Goal: Task Accomplishment & Management: Complete application form

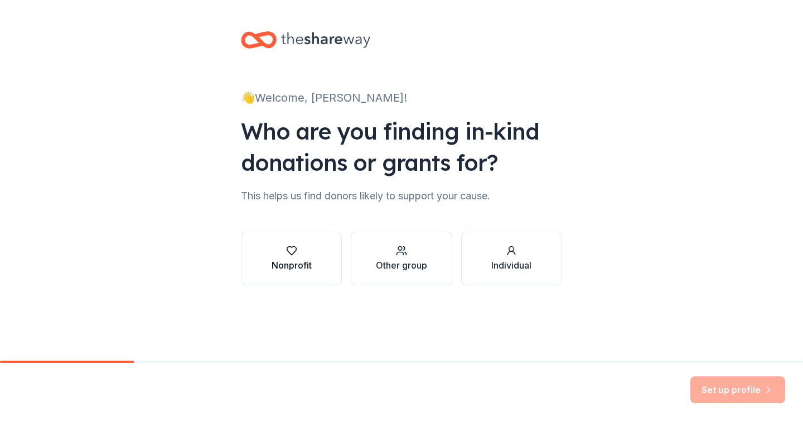
click at [292, 250] on icon "button" at bounding box center [291, 250] width 11 height 11
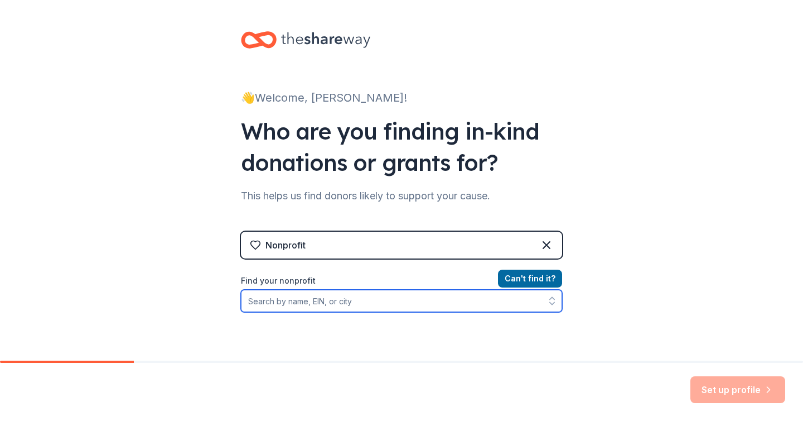
click at [319, 308] on input "Find your nonprofit" at bounding box center [401, 301] width 321 height 22
paste input "[US_EMPLOYER_IDENTIFICATION_NUMBER]"
type input "[US_EMPLOYER_IDENTIFICATION_NUMBER]"
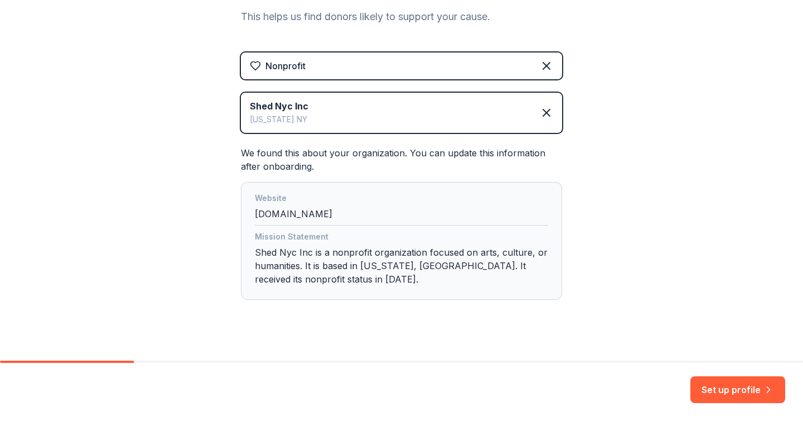
scroll to position [194, 0]
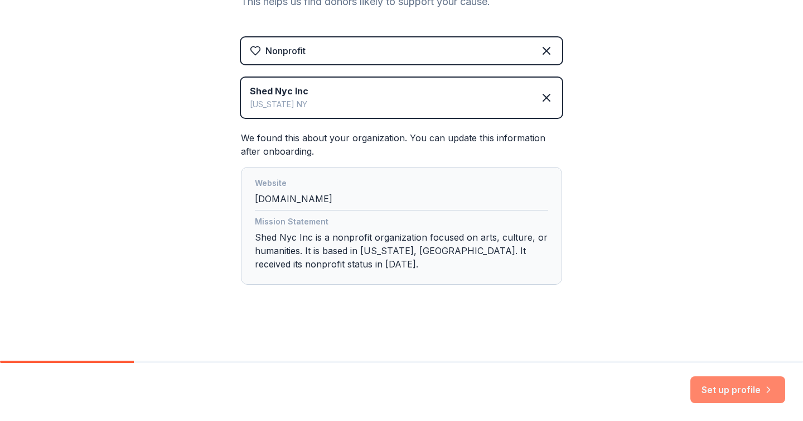
click at [738, 392] on button "Set up profile" at bounding box center [738, 389] width 95 height 27
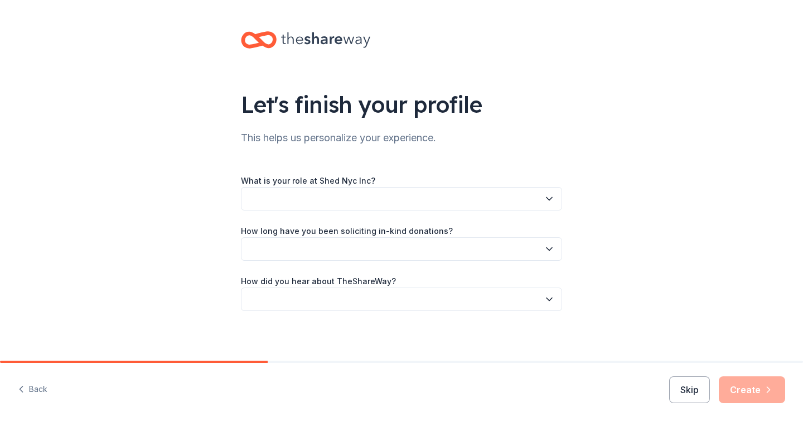
click at [490, 195] on button "button" at bounding box center [401, 198] width 321 height 23
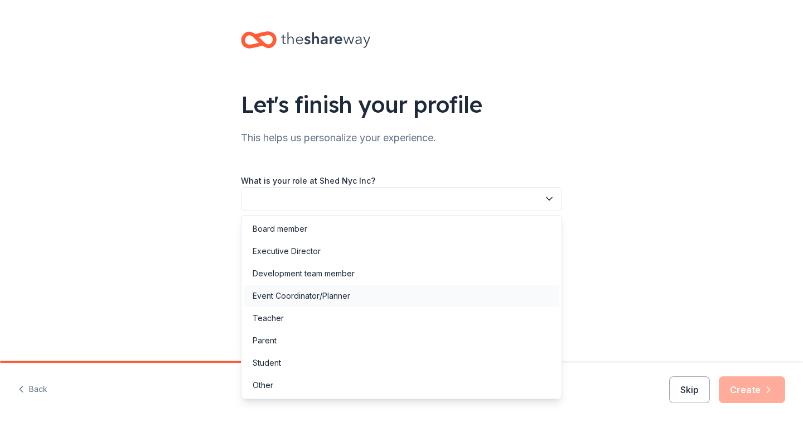
click at [379, 291] on div "Event Coordinator/Planner" at bounding box center [402, 295] width 316 height 22
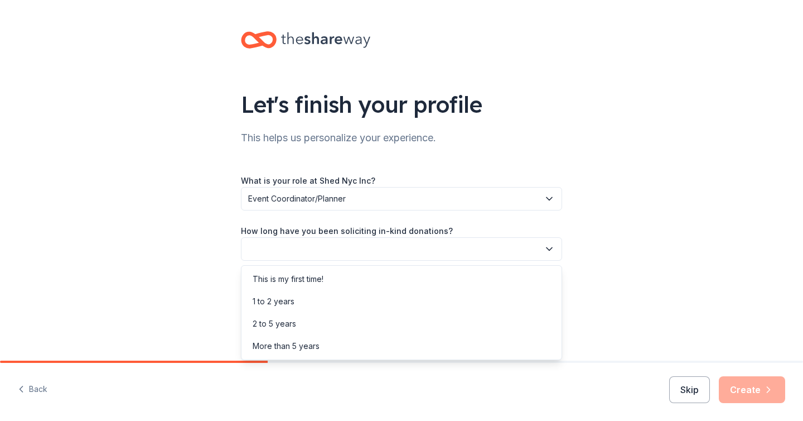
click at [366, 248] on button "button" at bounding box center [401, 248] width 321 height 23
click at [368, 297] on div "1 to 2 years" at bounding box center [402, 301] width 316 height 22
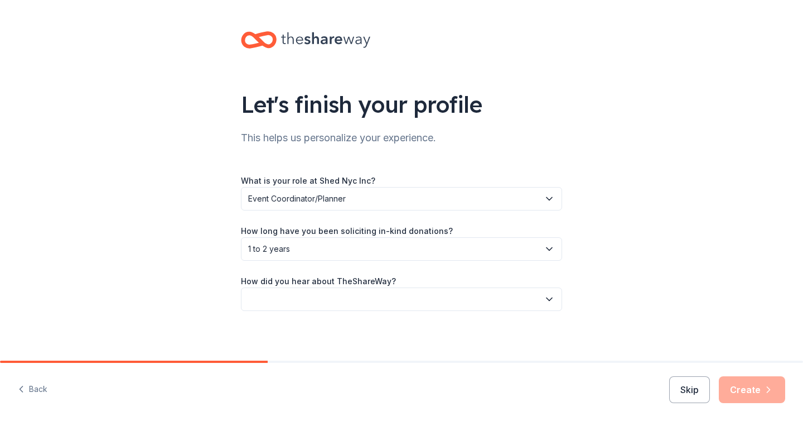
click at [368, 297] on button "button" at bounding box center [401, 298] width 321 height 23
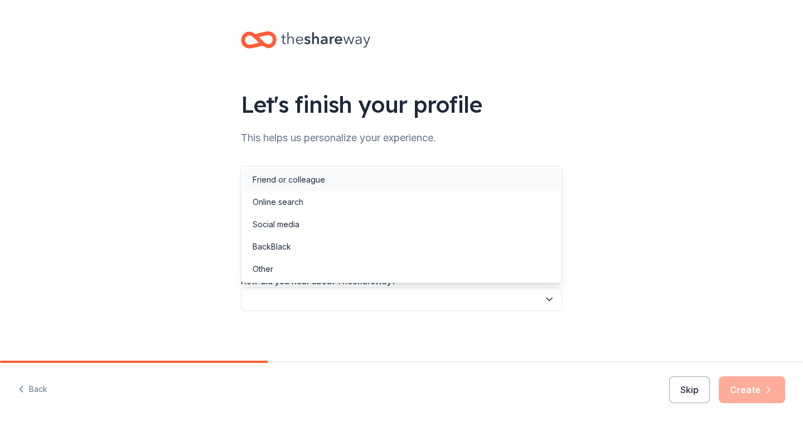
click at [346, 186] on div "Friend or colleague" at bounding box center [402, 179] width 316 height 22
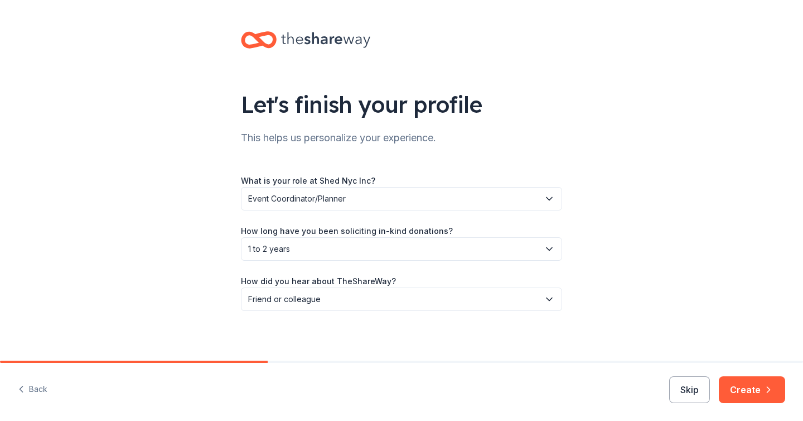
click at [659, 278] on div "Let's finish your profile This helps us personalize your experience. What is yo…" at bounding box center [401, 182] width 803 height 364
click at [751, 397] on button "Create" at bounding box center [752, 389] width 66 height 27
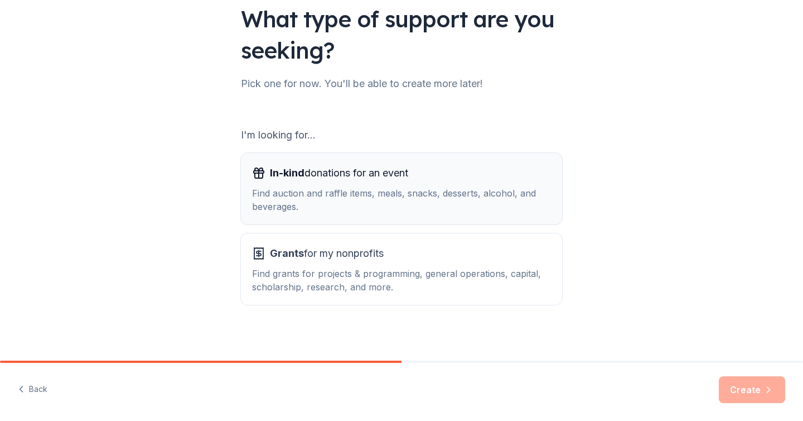
scroll to position [90, 0]
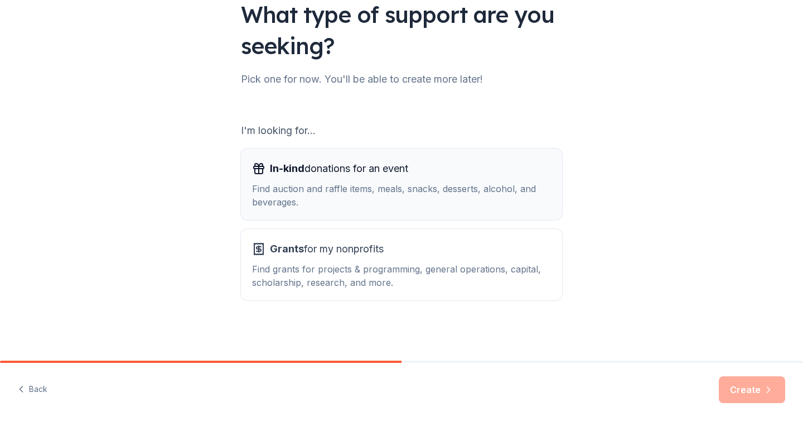
click at [474, 181] on div "In-kind donations for an event Find auction and raffle items, meals, snacks, de…" at bounding box center [401, 184] width 299 height 49
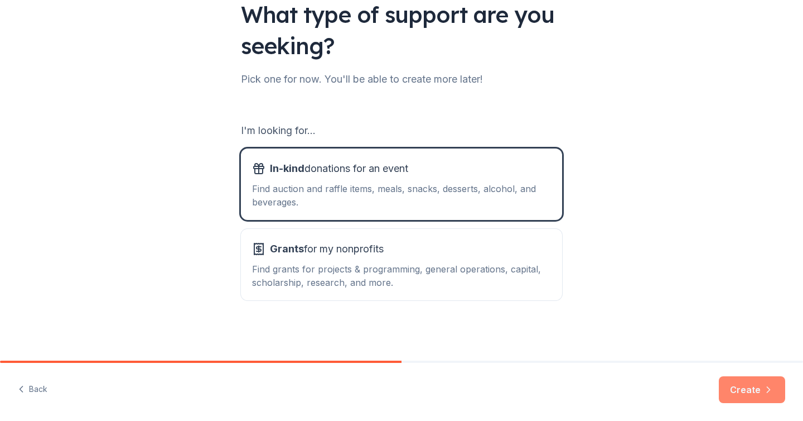
click at [758, 396] on button "Create" at bounding box center [752, 389] width 66 height 27
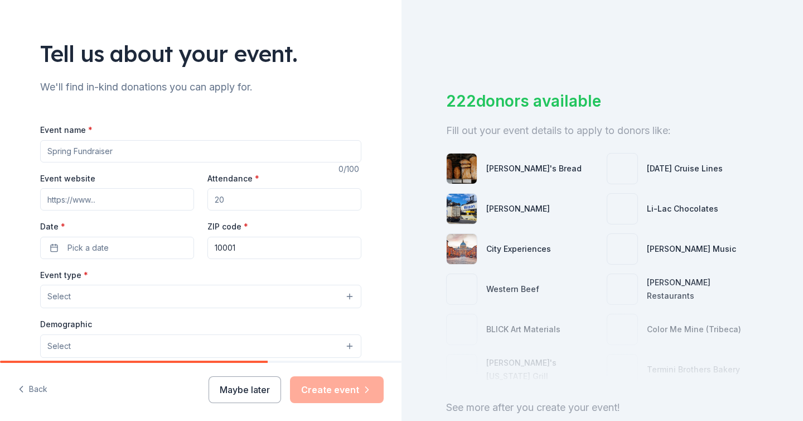
scroll to position [51, 0]
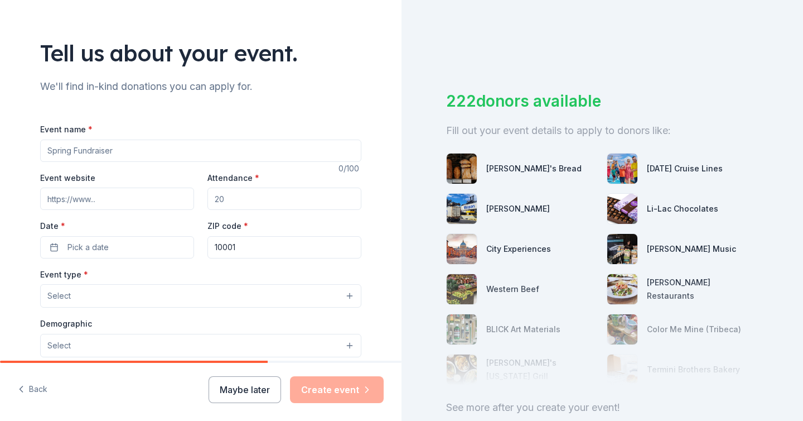
click at [265, 155] on input "Event name *" at bounding box center [200, 150] width 321 height 22
type input "Open Arms Resource Fair"
type input "1500"
click at [153, 245] on button "Pick a date" at bounding box center [117, 247] width 154 height 22
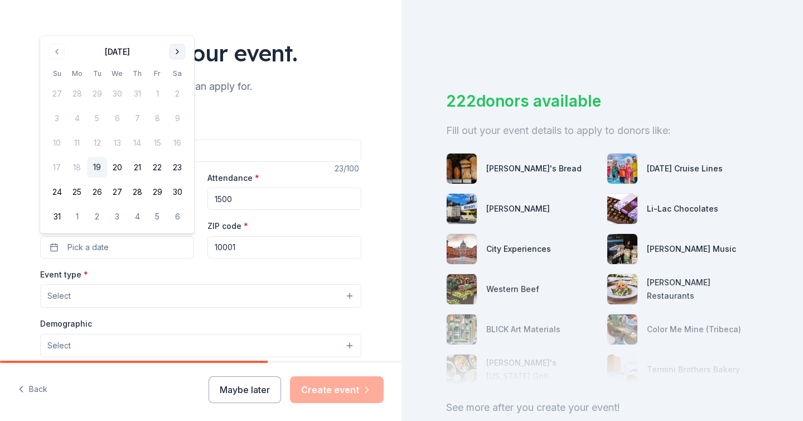
click at [181, 52] on button "Go to next month" at bounding box center [178, 52] width 16 height 16
click at [181, 52] on div "Tell us about your event." at bounding box center [200, 52] width 321 height 31
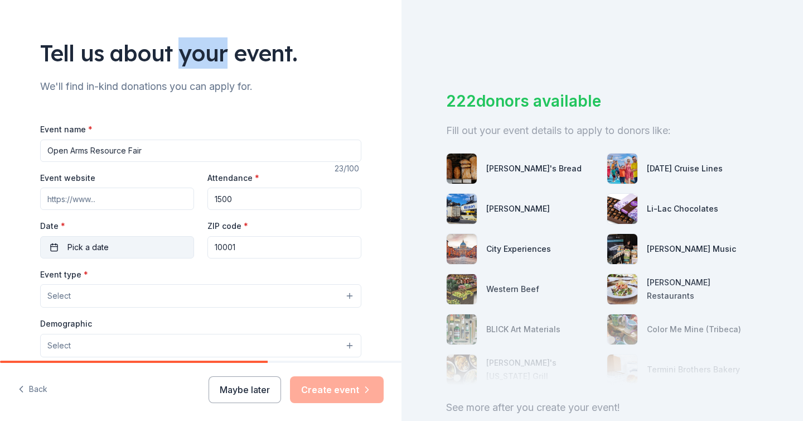
click at [107, 253] on button "Pick a date" at bounding box center [117, 247] width 154 height 22
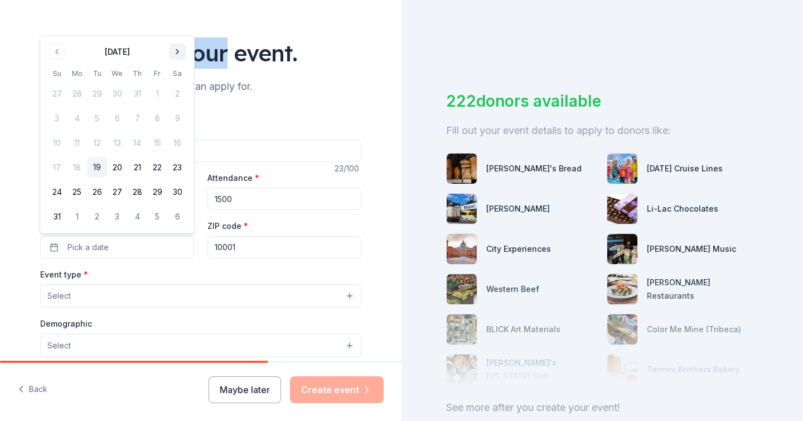
click at [176, 53] on button "Go to next month" at bounding box center [178, 52] width 16 height 16
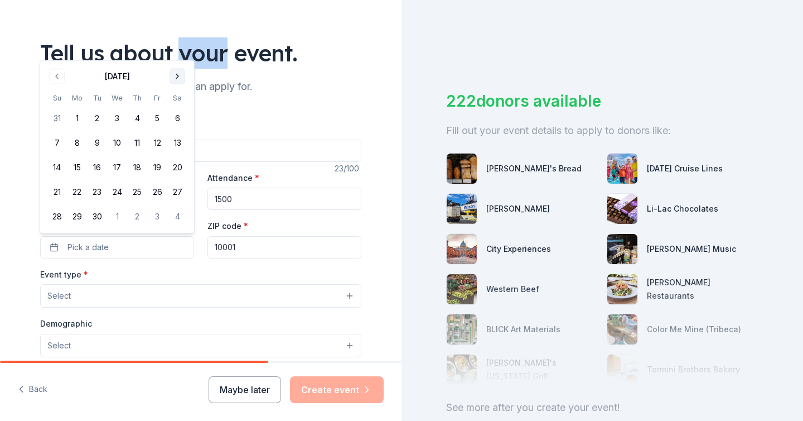
click at [174, 78] on button "Go to next month" at bounding box center [178, 77] width 16 height 16
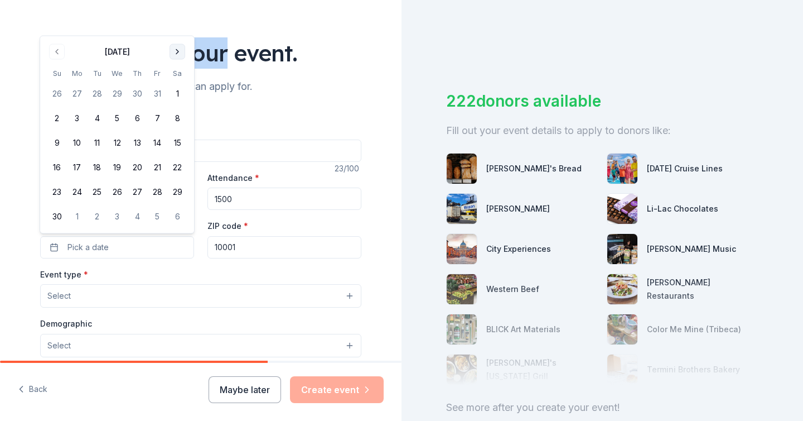
click at [173, 55] on button "Go to next month" at bounding box center [178, 52] width 16 height 16
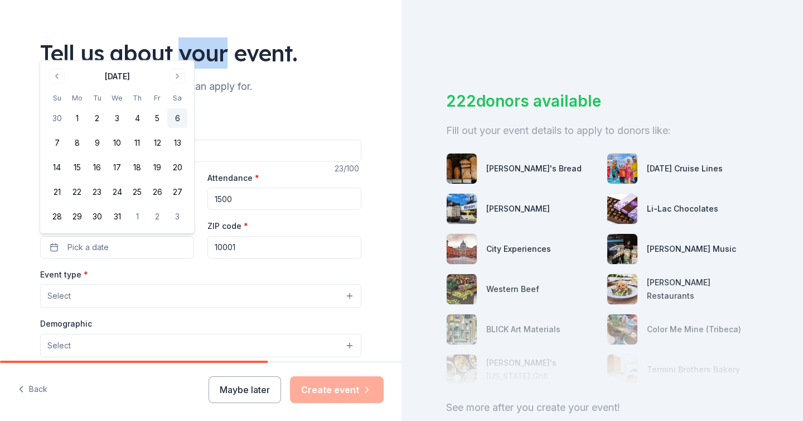
click at [181, 119] on button "6" at bounding box center [177, 118] width 20 height 20
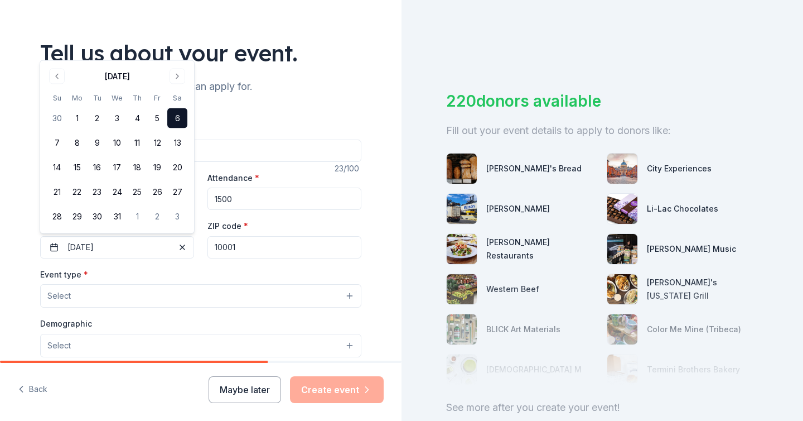
click at [233, 245] on input "10001" at bounding box center [285, 247] width 154 height 22
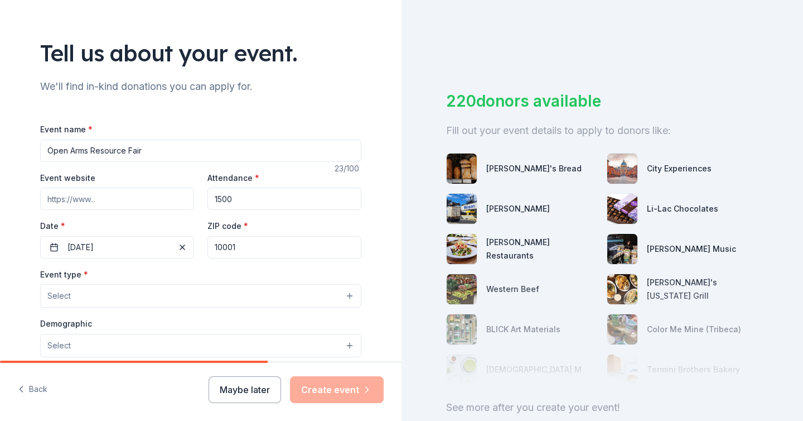
click at [233, 245] on input "10001" at bounding box center [285, 247] width 154 height 22
click at [0, 254] on div "Tell us about your event. We'll find in-kind donations you can apply for. Event…" at bounding box center [201, 320] width 402 height 742
click at [64, 306] on button "Select" at bounding box center [200, 295] width 321 height 23
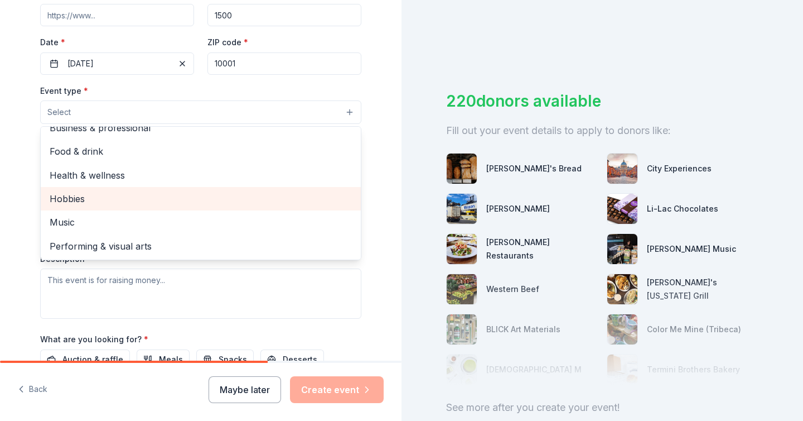
scroll to position [242, 0]
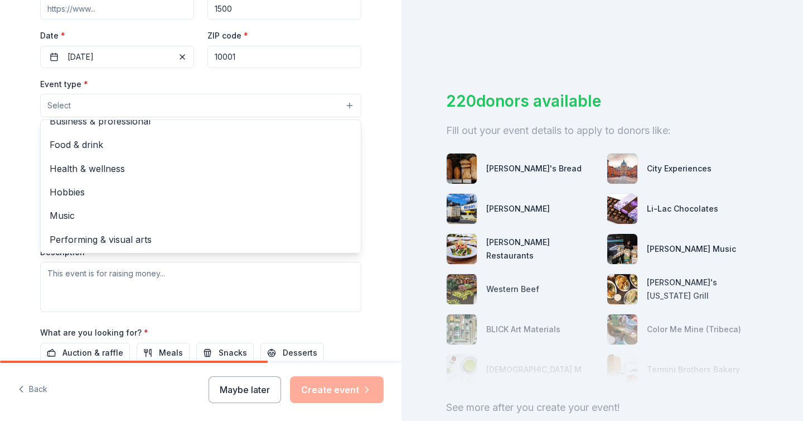
click at [22, 128] on div "Tell us about your event. We'll find in-kind donations you can apply for. Event…" at bounding box center [200, 129] width 357 height 742
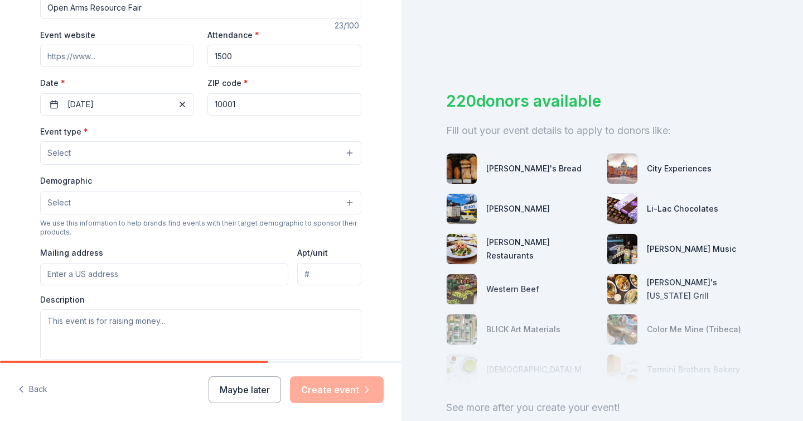
scroll to position [214, 0]
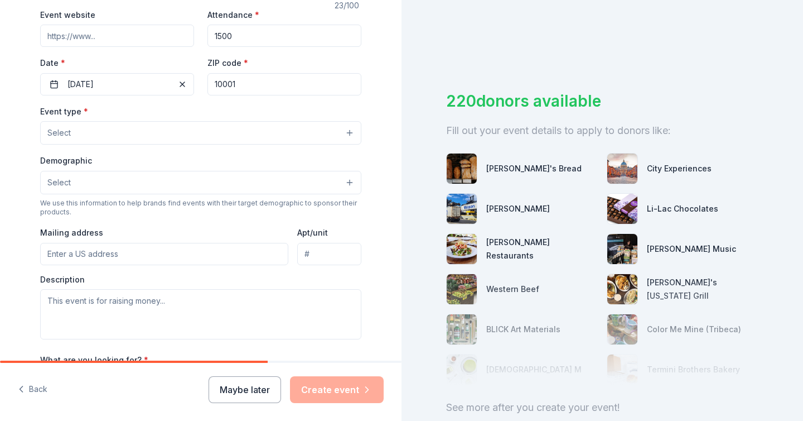
click at [67, 182] on span "Select" at bounding box center [58, 182] width 23 height 13
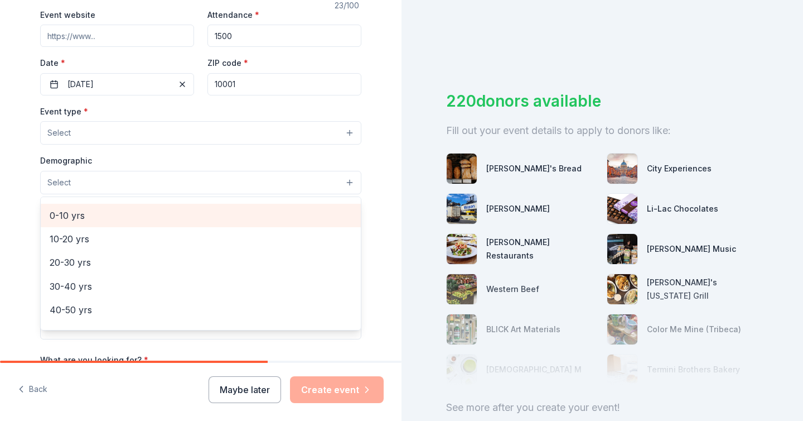
scroll to position [58, 0]
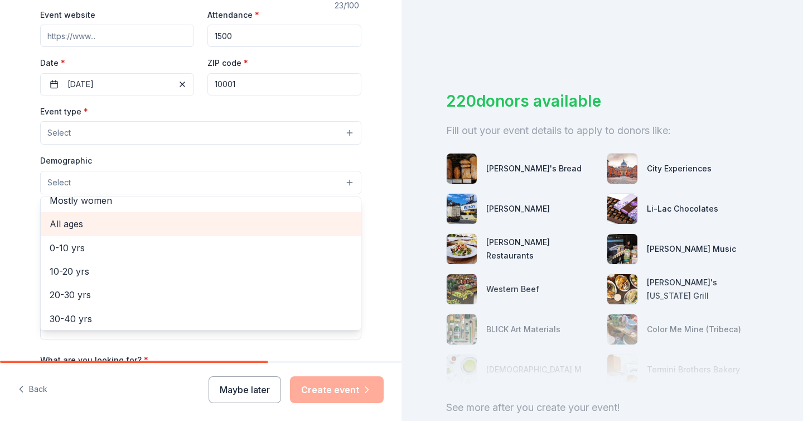
click at [78, 223] on span "All ages" at bounding box center [201, 223] width 302 height 15
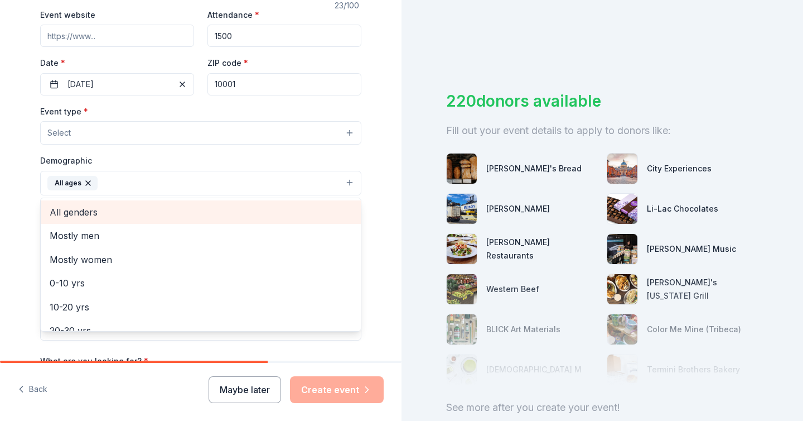
click at [79, 212] on span "All genders" at bounding box center [201, 212] width 302 height 15
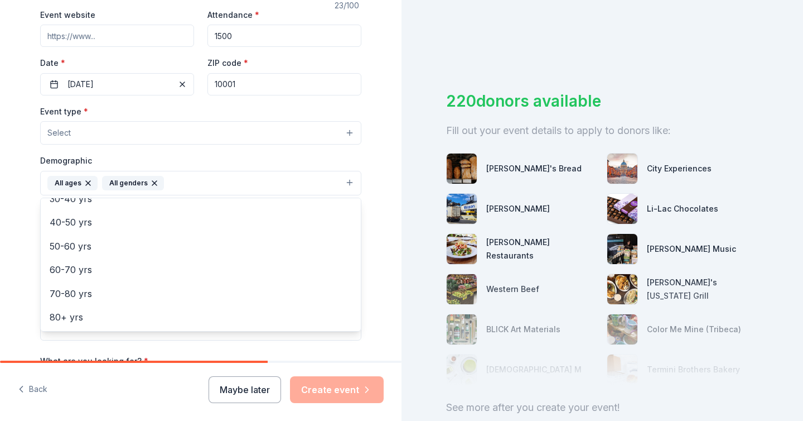
click at [4, 160] on div "Tell us about your event. We'll find in-kind donations you can apply for. Event…" at bounding box center [201, 158] width 402 height 744
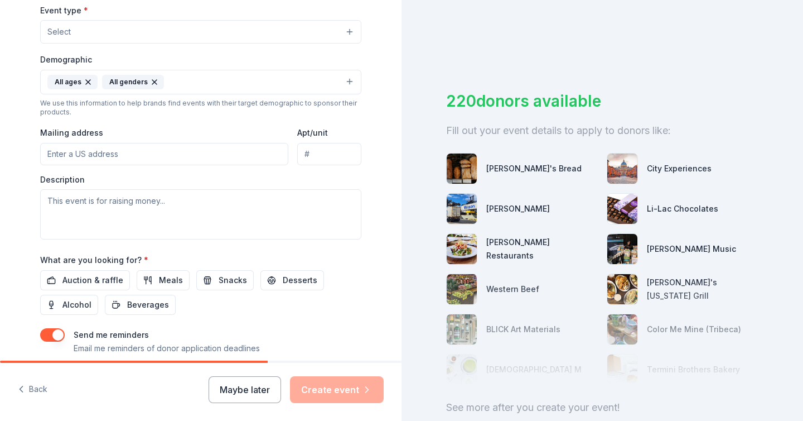
scroll to position [318, 0]
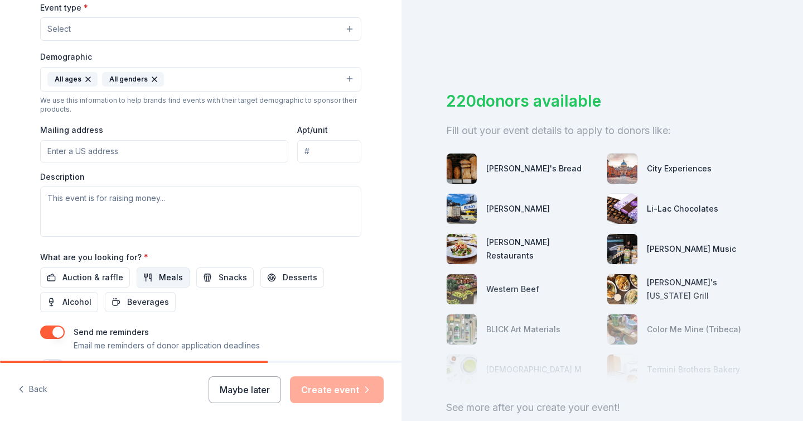
click at [165, 283] on span "Meals" at bounding box center [171, 277] width 24 height 13
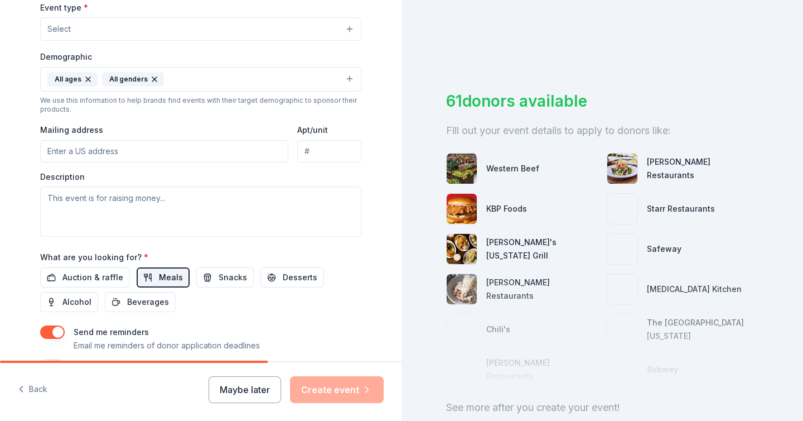
click at [165, 283] on span "Meals" at bounding box center [171, 277] width 24 height 13
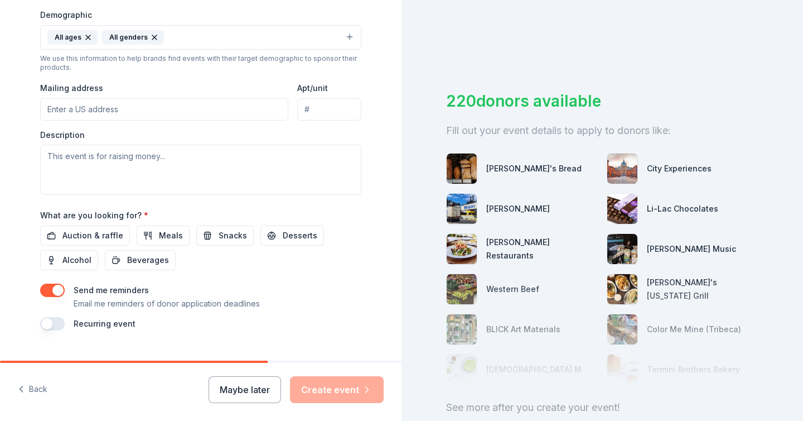
scroll to position [383, 0]
